Goal: Task Accomplishment & Management: Manage account settings

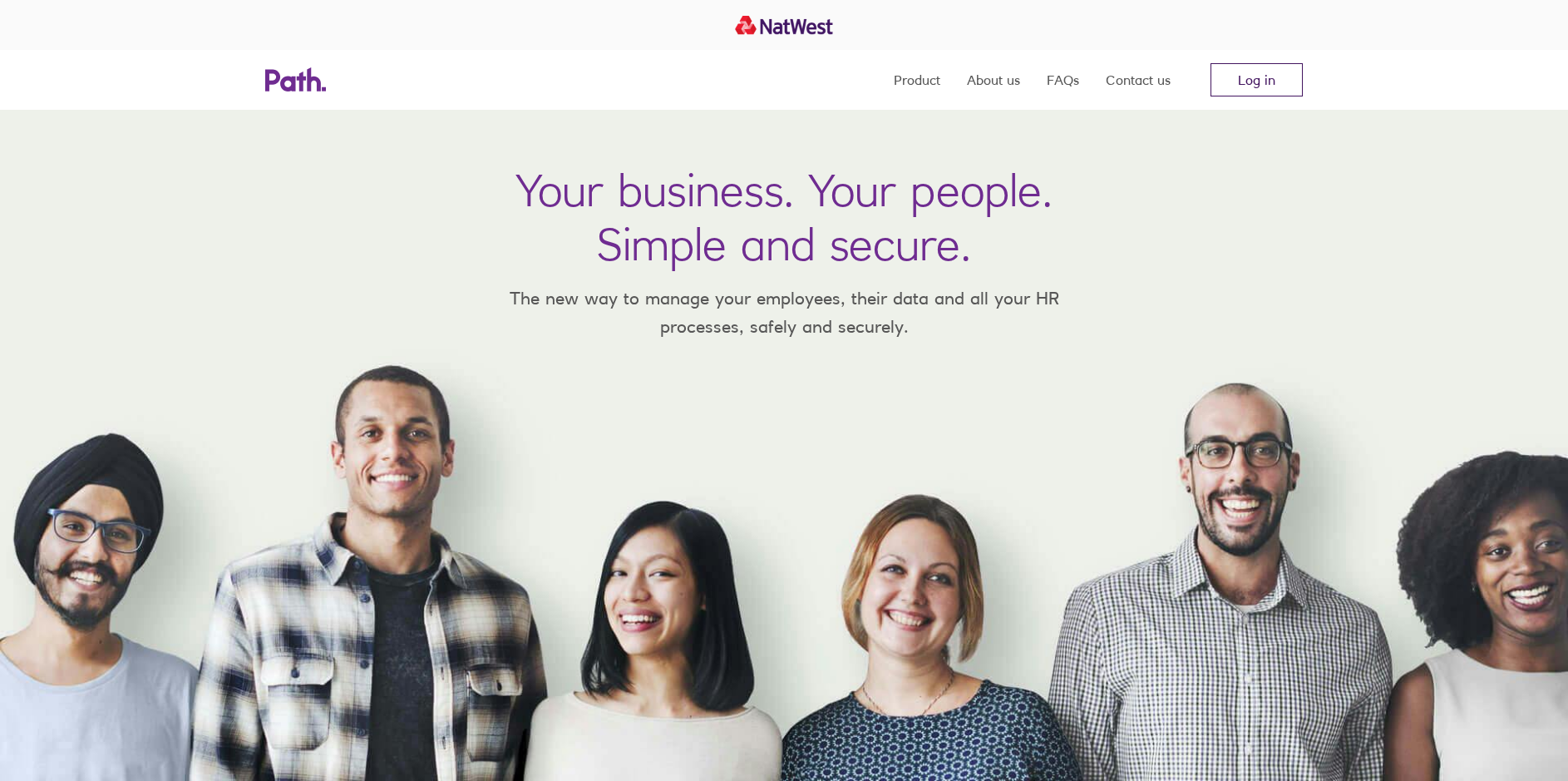
click at [1238, 71] on link "Log in" at bounding box center [1256, 79] width 92 height 33
